Goal: Task Accomplishment & Management: Manage account settings

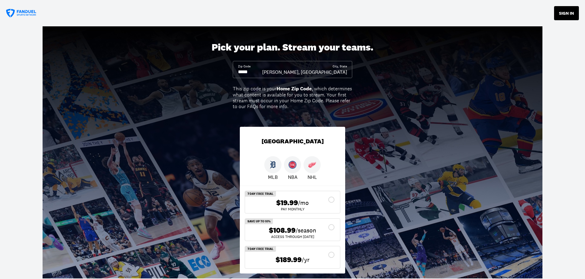
click at [564, 13] on button "SIGN IN" at bounding box center [566, 13] width 25 height 14
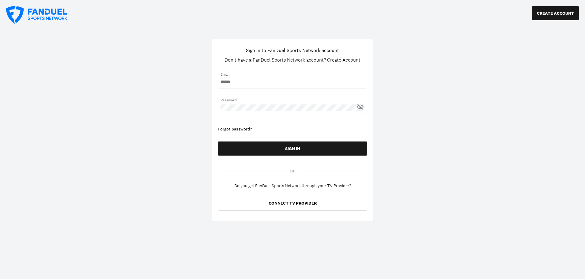
type input "**********"
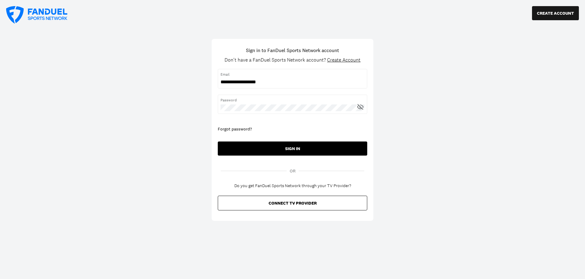
click at [284, 148] on button "SIGN IN" at bounding box center [292, 148] width 149 height 14
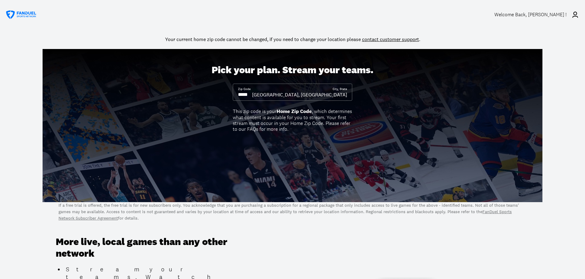
click at [574, 13] on icon at bounding box center [574, 14] width 7 height 7
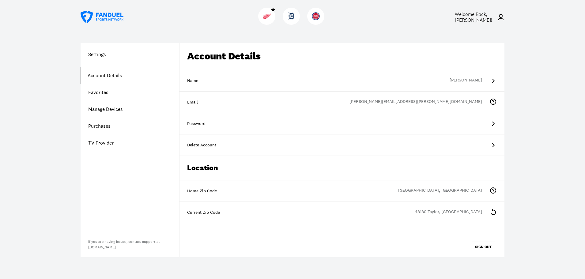
click at [104, 92] on link "Favorites" at bounding box center [130, 92] width 99 height 17
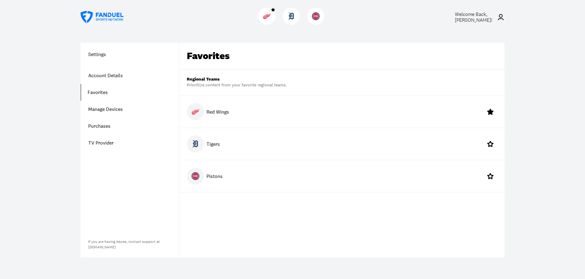
click at [112, 110] on link "Manage Devices" at bounding box center [130, 109] width 99 height 17
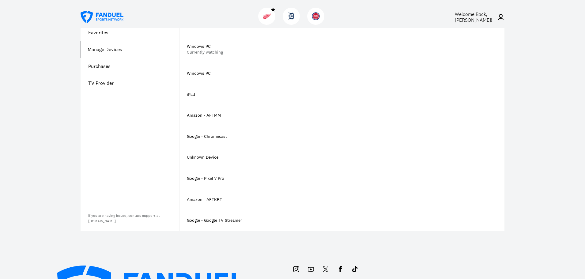
scroll to position [61, 0]
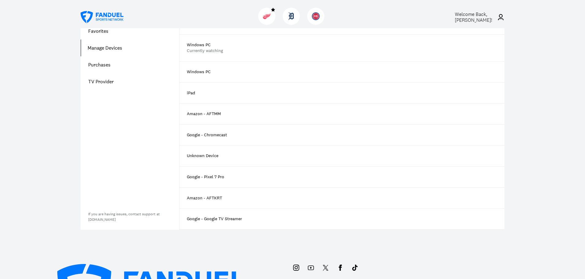
click at [377, 172] on div "Google - Pixel 7 Pro" at bounding box center [341, 177] width 325 height 21
click at [378, 175] on div "Google - Pixel 7 Pro" at bounding box center [341, 177] width 325 height 21
click at [483, 176] on div "Google - Pixel 7 Pro" at bounding box center [341, 177] width 325 height 21
click at [213, 176] on div "Google - Pixel 7 Pro" at bounding box center [205, 177] width 37 height 6
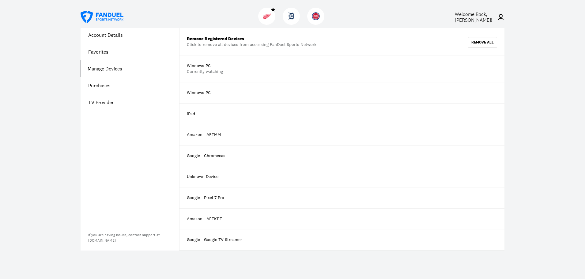
scroll to position [31, 0]
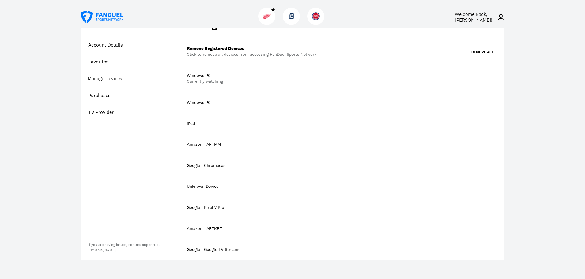
click at [105, 95] on link "Purchases" at bounding box center [130, 95] width 99 height 17
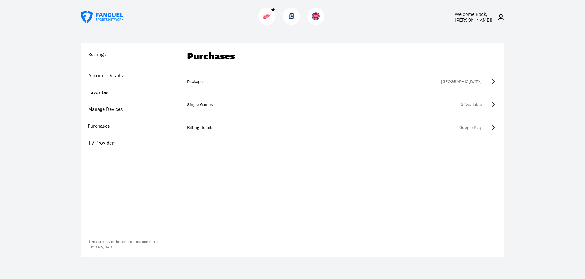
click at [317, 80] on div "[GEOGRAPHIC_DATA]" at bounding box center [353, 82] width 256 height 6
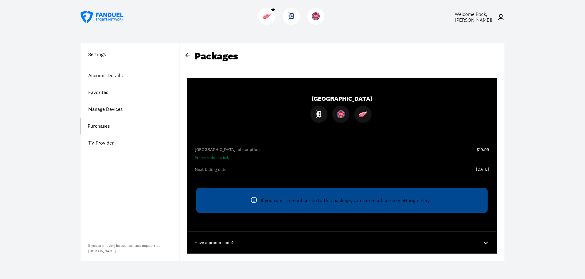
click at [253, 200] on icon at bounding box center [253, 199] width 7 height 7
drag, startPoint x: 97, startPoint y: 142, endPoint x: 102, endPoint y: 137, distance: 6.5
click at [97, 142] on link "TV Provider" at bounding box center [130, 142] width 99 height 17
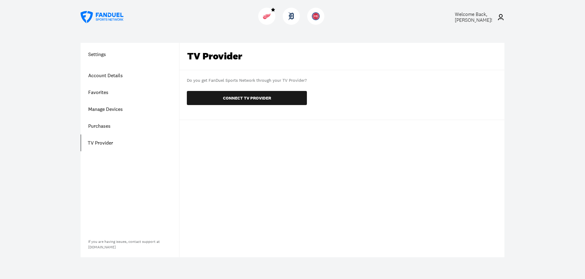
click at [100, 126] on link "Purchases" at bounding box center [130, 126] width 99 height 17
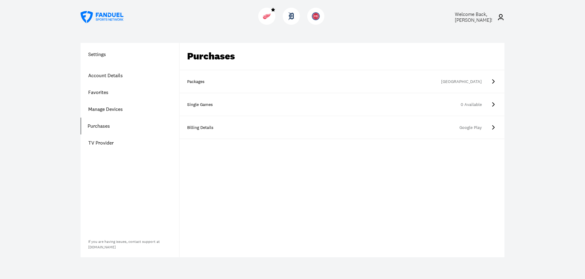
click at [207, 127] on div "Billing Details" at bounding box center [202, 128] width 31 height 6
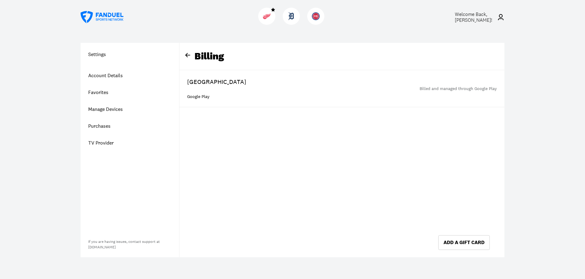
click at [440, 88] on div "Billed and managed through Google Play" at bounding box center [457, 89] width 77 height 6
click at [484, 89] on div "Billed and managed through Google Play" at bounding box center [457, 89] width 77 height 6
click at [104, 127] on link "Purchases" at bounding box center [130, 126] width 99 height 17
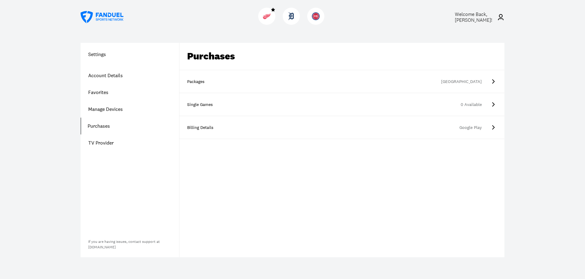
click at [196, 81] on div "Packages" at bounding box center [202, 82] width 31 height 6
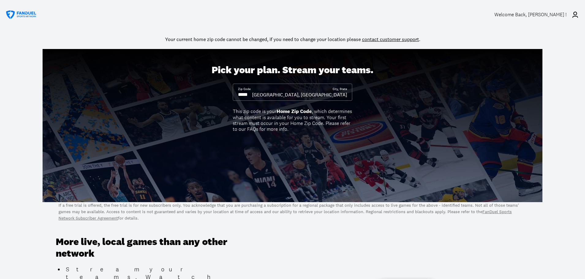
click at [575, 17] on icon at bounding box center [574, 14] width 7 height 7
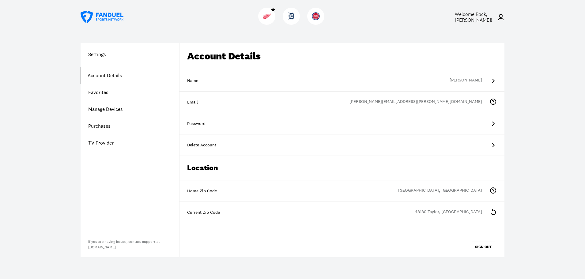
click at [100, 109] on link "Manage Devices" at bounding box center [130, 109] width 99 height 17
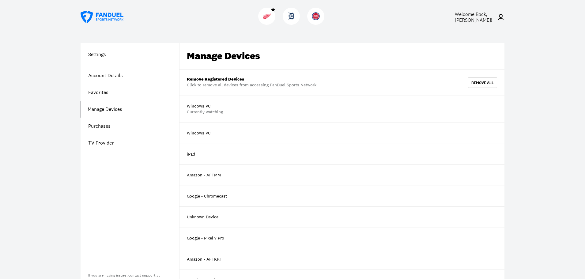
click at [102, 129] on link "Purchases" at bounding box center [130, 126] width 99 height 17
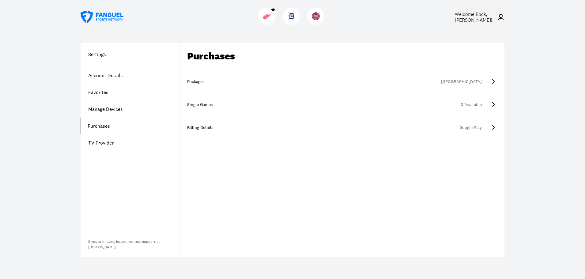
click at [98, 108] on link "Manage Devices" at bounding box center [130, 109] width 99 height 17
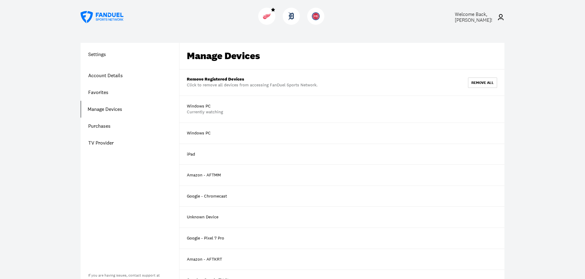
click at [200, 113] on div "Currently watching" at bounding box center [205, 112] width 36 height 6
click at [200, 133] on div "Windows PC" at bounding box center [199, 133] width 24 height 6
click at [193, 156] on div "iPad" at bounding box center [191, 154] width 8 height 6
click at [103, 126] on link "Purchases" at bounding box center [130, 126] width 99 height 17
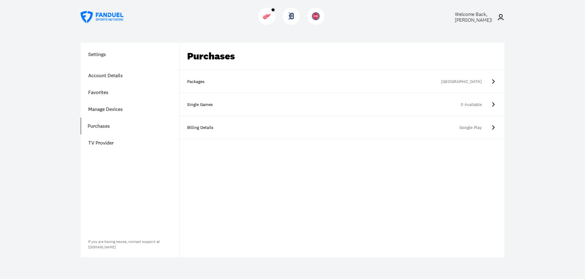
click at [479, 106] on div "0 Available" at bounding box center [353, 105] width 256 height 6
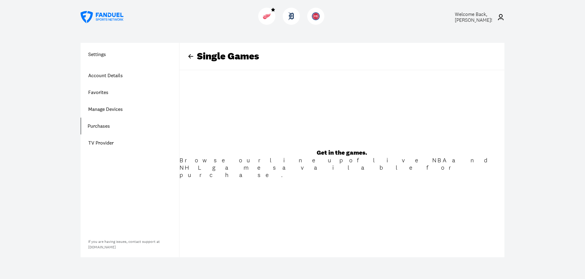
click at [99, 111] on link "Manage Devices" at bounding box center [130, 109] width 99 height 17
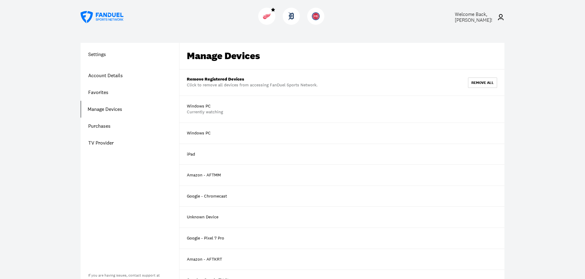
click at [100, 124] on link "Purchases" at bounding box center [130, 126] width 99 height 17
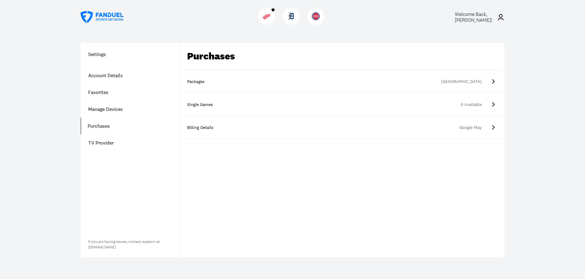
click at [256, 81] on div "[GEOGRAPHIC_DATA]" at bounding box center [353, 82] width 256 height 6
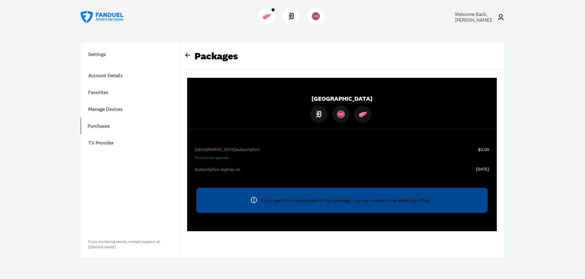
click at [368, 114] on div at bounding box center [362, 114] width 17 height 17
click at [187, 55] on icon at bounding box center [187, 55] width 5 height 4
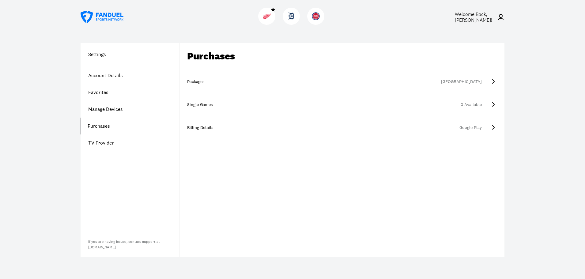
click at [200, 83] on div "Packages" at bounding box center [202, 82] width 31 height 6
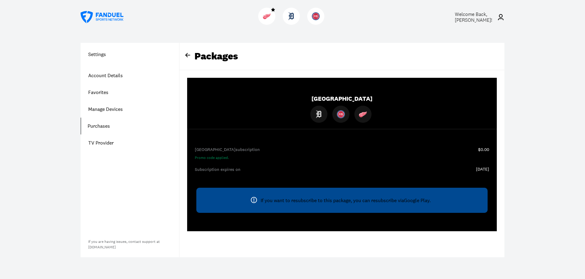
click at [498, 17] on icon at bounding box center [500, 16] width 7 height 7
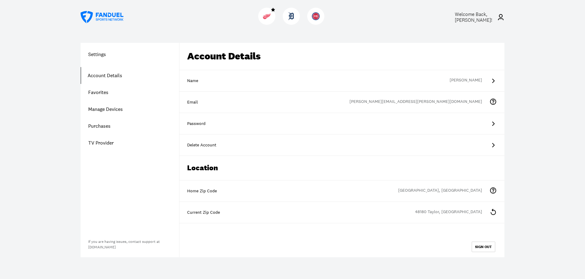
click at [492, 145] on icon at bounding box center [492, 144] width 7 height 7
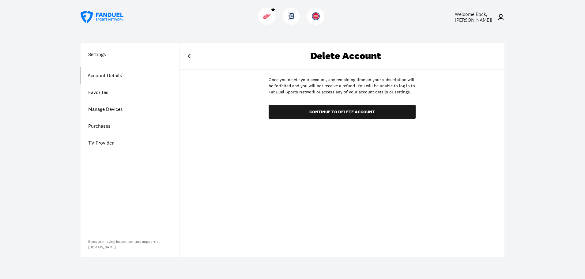
click at [191, 56] on icon at bounding box center [190, 56] width 5 height 4
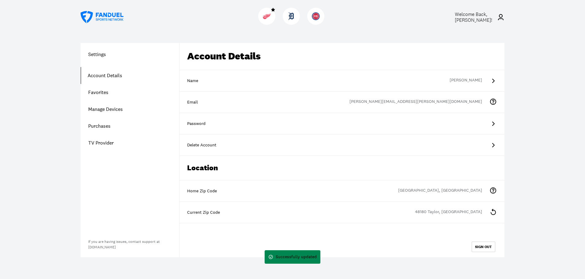
click at [109, 108] on link "Manage Devices" at bounding box center [130, 109] width 99 height 17
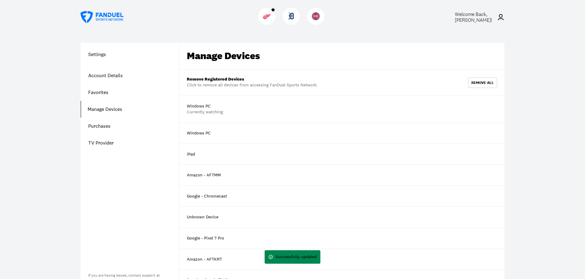
click at [101, 144] on link "TV Provider" at bounding box center [130, 142] width 99 height 17
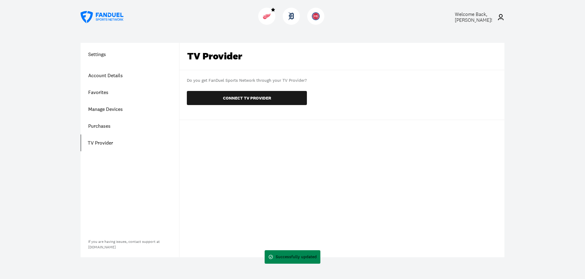
click at [107, 74] on link "Account Details" at bounding box center [130, 75] width 99 height 17
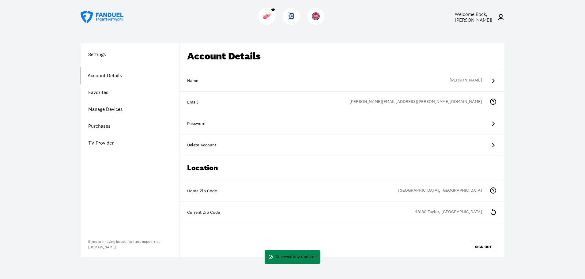
click at [100, 91] on link "Favorites" at bounding box center [130, 92] width 99 height 17
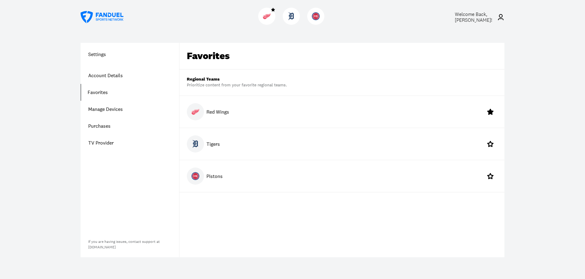
click at [219, 111] on p "Red Wings" at bounding box center [217, 111] width 23 height 7
click at [99, 55] on h1 "Settings" at bounding box center [130, 54] width 99 height 7
click at [111, 17] on icon at bounding box center [102, 17] width 43 height 12
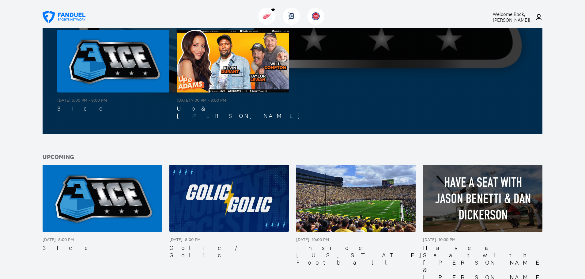
scroll to position [245, 0]
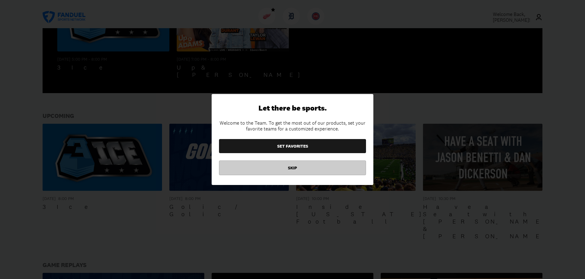
click at [297, 168] on button "SKIP" at bounding box center [292, 167] width 147 height 15
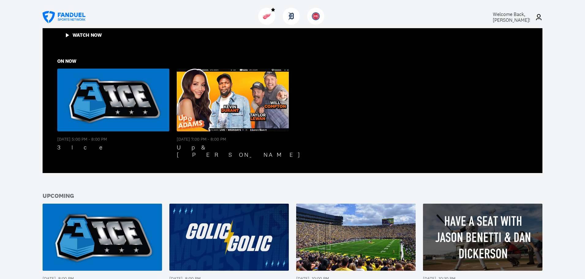
scroll to position [0, 0]
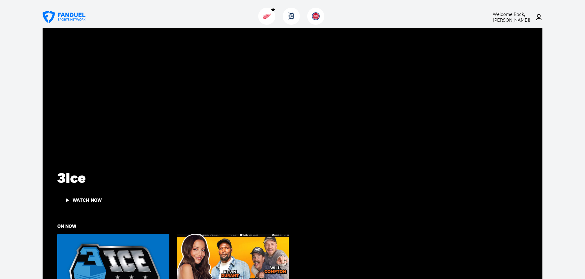
click at [80, 20] on icon at bounding box center [64, 17] width 43 height 12
click at [70, 17] on icon at bounding box center [64, 17] width 43 height 12
click at [267, 17] on img at bounding box center [267, 16] width 8 height 8
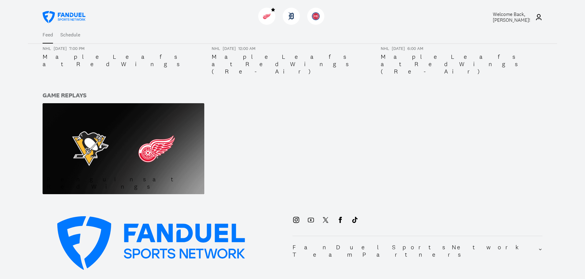
scroll to position [285, 0]
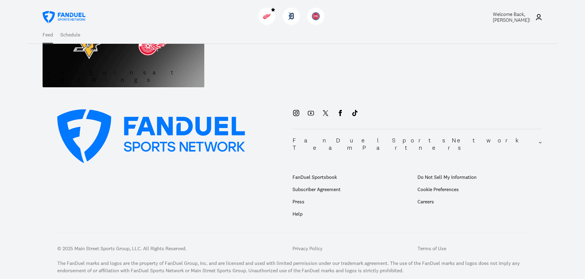
click at [518, 17] on span "Welcome Back, Adam Kipf !" at bounding box center [511, 17] width 37 height 12
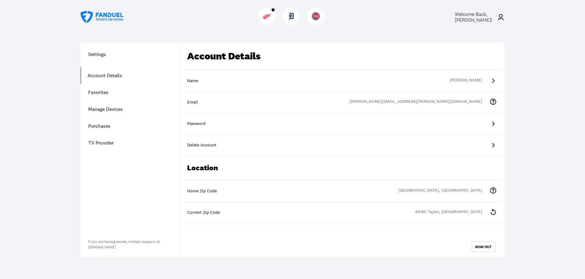
click at [103, 92] on link "Favorites" at bounding box center [130, 92] width 99 height 17
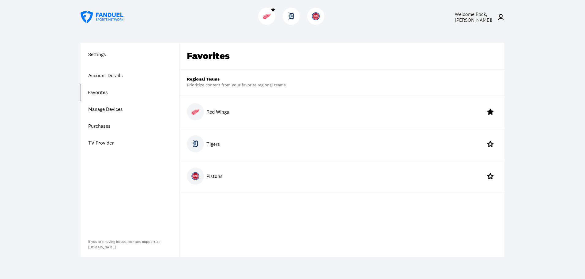
click at [107, 109] on link "Manage Devices" at bounding box center [130, 109] width 99 height 17
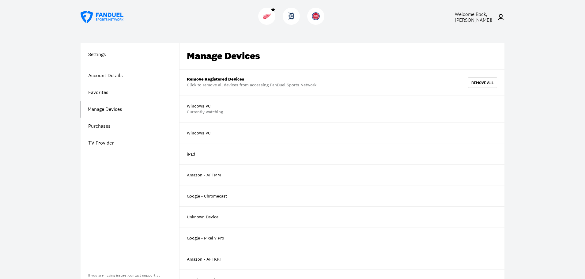
click at [102, 122] on link "Purchases" at bounding box center [130, 126] width 99 height 17
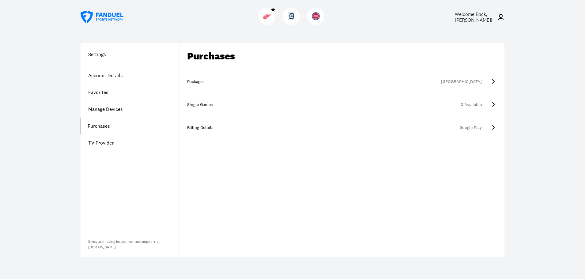
click at [104, 108] on link "Manage Devices" at bounding box center [130, 109] width 99 height 17
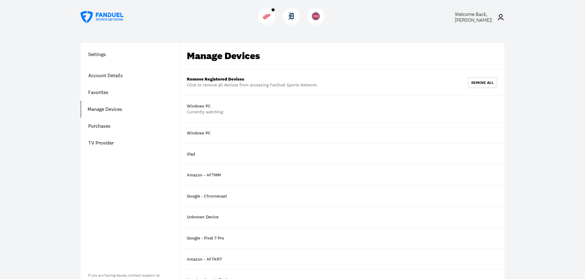
click at [103, 126] on link "Purchases" at bounding box center [130, 126] width 99 height 17
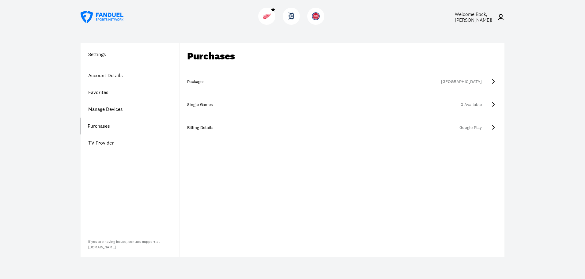
click at [294, 82] on div "[GEOGRAPHIC_DATA]" at bounding box center [353, 82] width 256 height 6
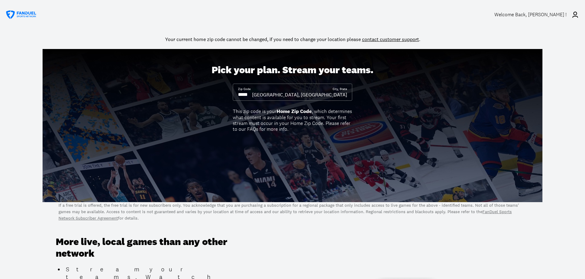
click at [290, 125] on div "This zip code is your Home Zip Code , which determines what content is availabl…" at bounding box center [292, 120] width 119 height 24
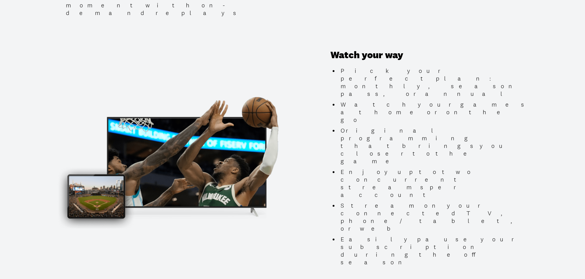
scroll to position [459, 0]
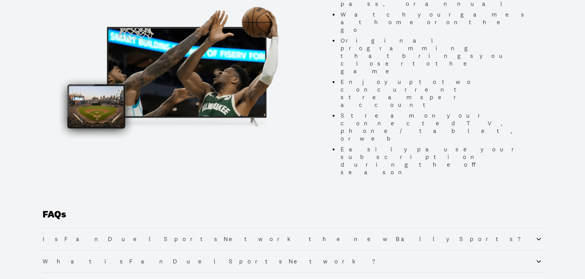
scroll to position [551, 0]
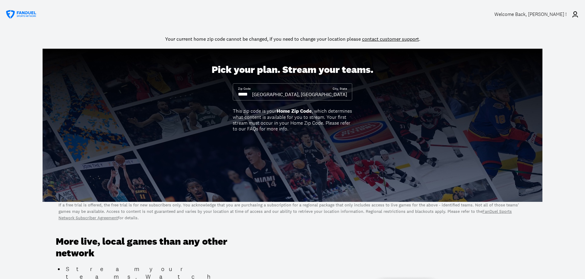
scroll to position [0, 0]
click at [262, 132] on div "Pick your plan. Stream your teams. Zip Code City, State Monroe, MI This zip cod…" at bounding box center [292, 125] width 585 height 153
click at [268, 129] on div "This zip code is your Home Zip Code , which determines what content is availabl…" at bounding box center [292, 120] width 119 height 24
click at [252, 89] on div "Zip Code" at bounding box center [245, 92] width 14 height 11
click at [302, 71] on div "Pick your plan. Stream your teams." at bounding box center [293, 70] width 162 height 12
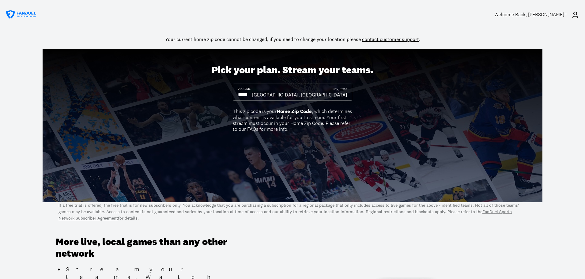
scroll to position [184, 0]
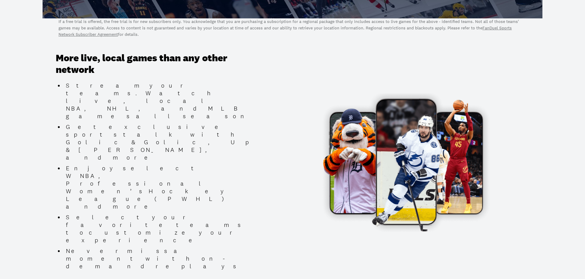
click at [240, 76] on h3 "More live, local games than any other network" at bounding box center [155, 64] width 199 height 24
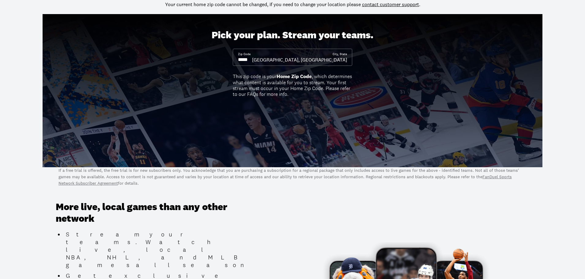
scroll to position [0, 0]
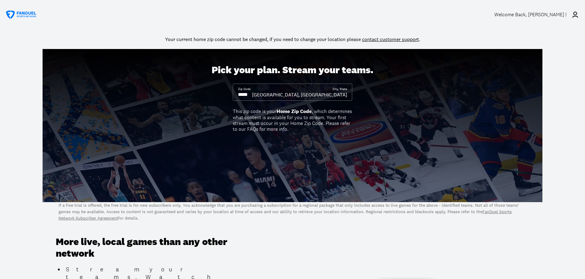
click at [572, 14] on icon at bounding box center [574, 14] width 7 height 7
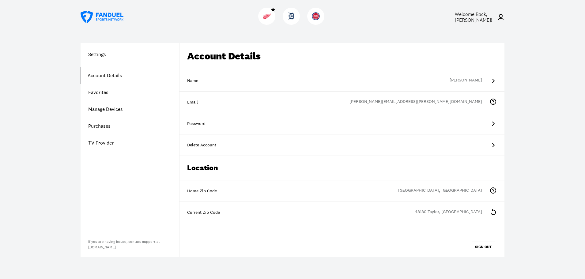
click at [113, 77] on link "Account Details" at bounding box center [130, 75] width 99 height 17
click at [114, 17] on icon at bounding box center [102, 17] width 43 height 12
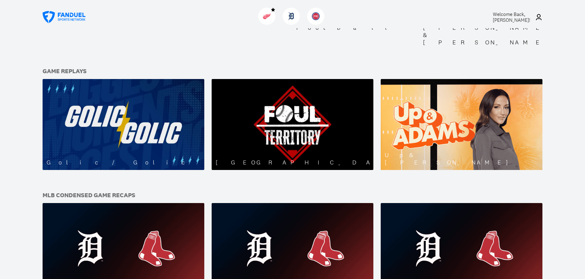
scroll to position [459, 0]
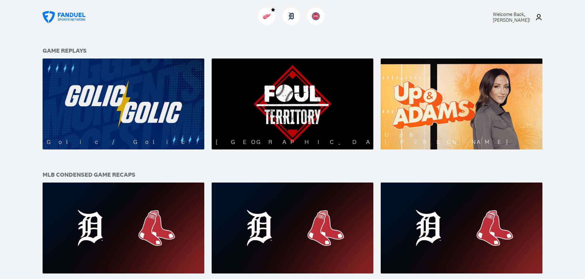
click at [516, 15] on span "Welcome Back, Adam Kipf !" at bounding box center [511, 17] width 37 height 12
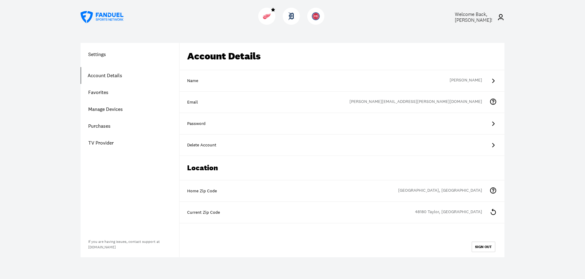
click at [100, 127] on link "Purchases" at bounding box center [130, 126] width 99 height 17
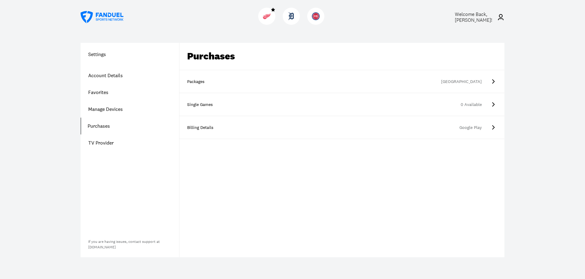
click at [355, 86] on link "Packages [GEOGRAPHIC_DATA]" at bounding box center [341, 81] width 325 height 23
